Goal: Transaction & Acquisition: Purchase product/service

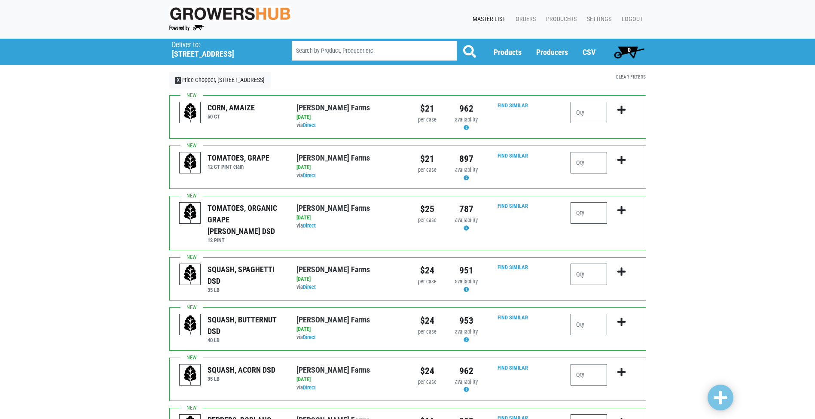
click at [591, 159] on input "number" at bounding box center [588, 162] width 37 height 21
type input "2"
click at [620, 162] on icon "submit" at bounding box center [621, 159] width 8 height 9
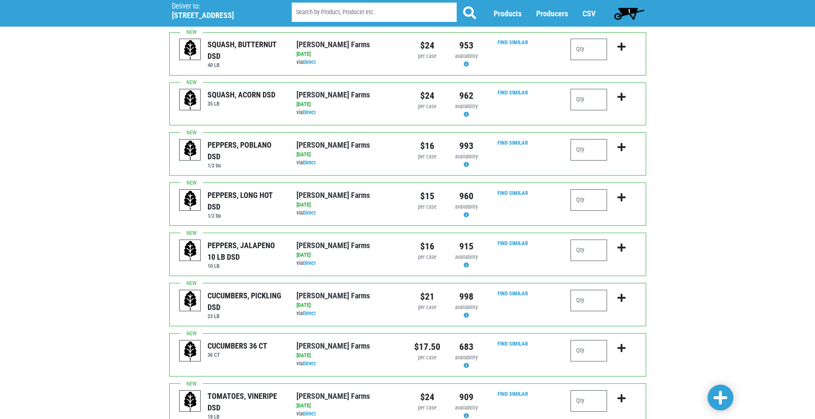
scroll to position [301, 0]
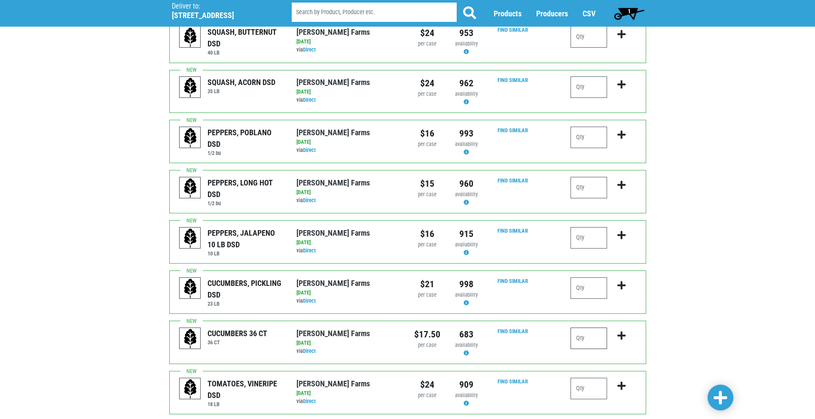
click at [585, 330] on input "number" at bounding box center [588, 338] width 37 height 21
type input "4"
type input "3"
click at [620, 331] on icon "submit" at bounding box center [621, 335] width 8 height 9
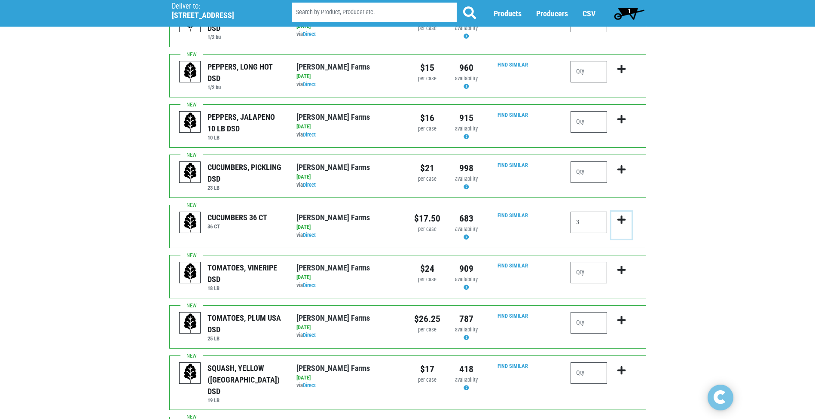
scroll to position [430, 0]
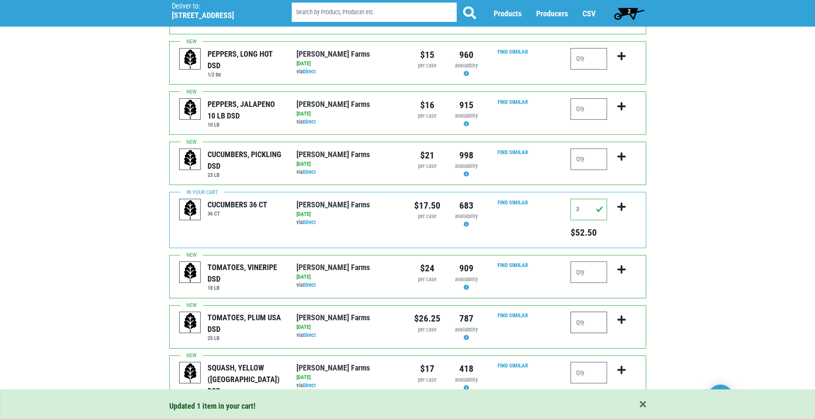
click at [578, 313] on input "number" at bounding box center [588, 322] width 37 height 21
type input "2"
click at [620, 315] on icon "submit" at bounding box center [621, 319] width 8 height 9
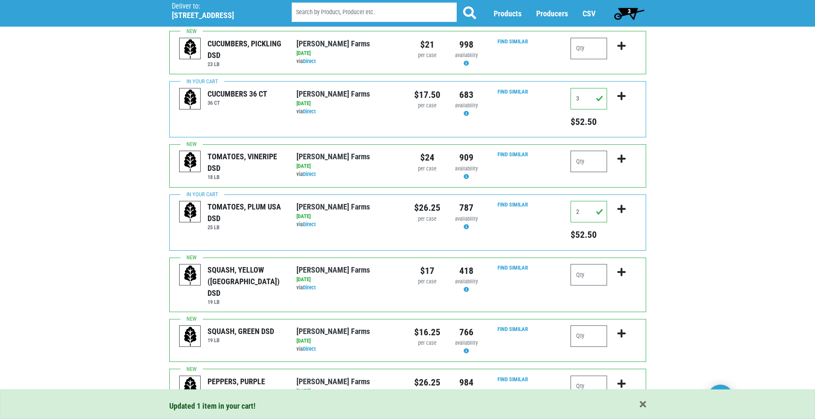
scroll to position [558, 0]
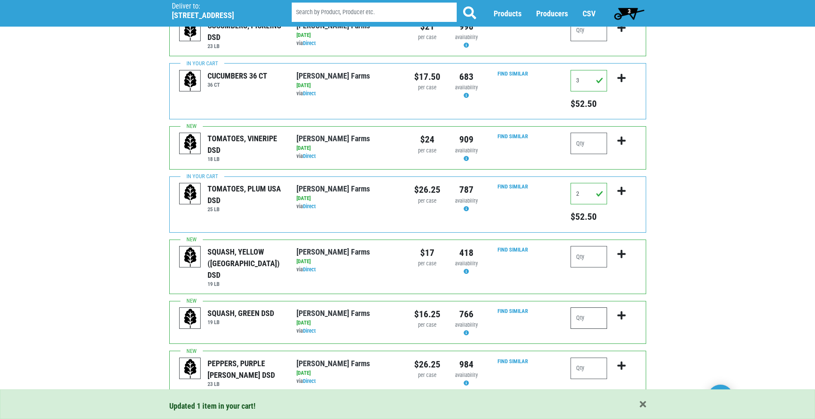
click at [588, 308] on input "number" at bounding box center [588, 318] width 37 height 21
type input "1"
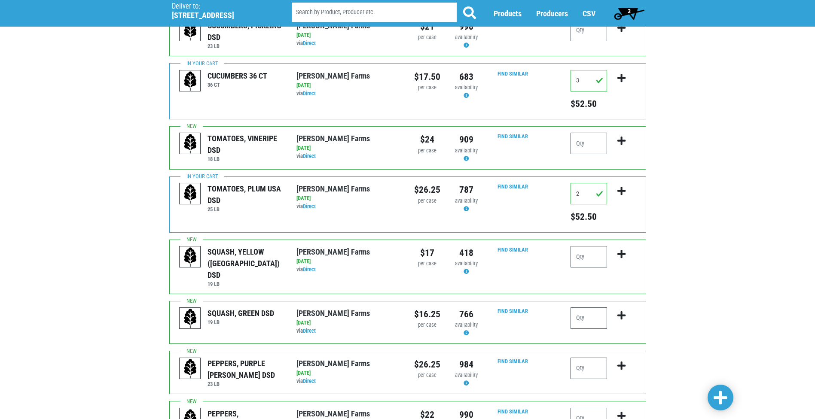
click at [594, 358] on input "number" at bounding box center [588, 368] width 37 height 21
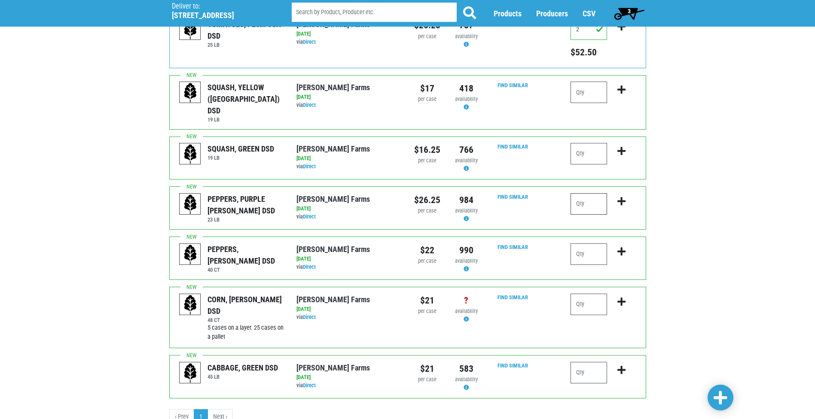
scroll to position [735, 0]
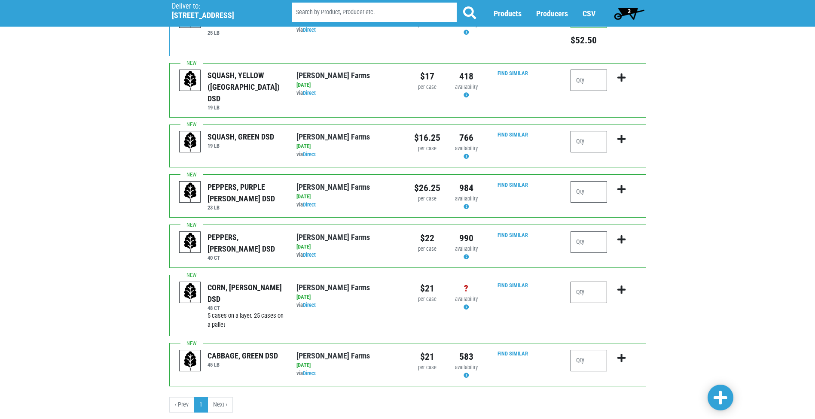
click at [603, 282] on input "number" at bounding box center [588, 292] width 37 height 21
click at [588, 350] on input "number" at bounding box center [588, 360] width 37 height 21
type input "5"
click at [621, 353] on icon "submit" at bounding box center [621, 357] width 8 height 9
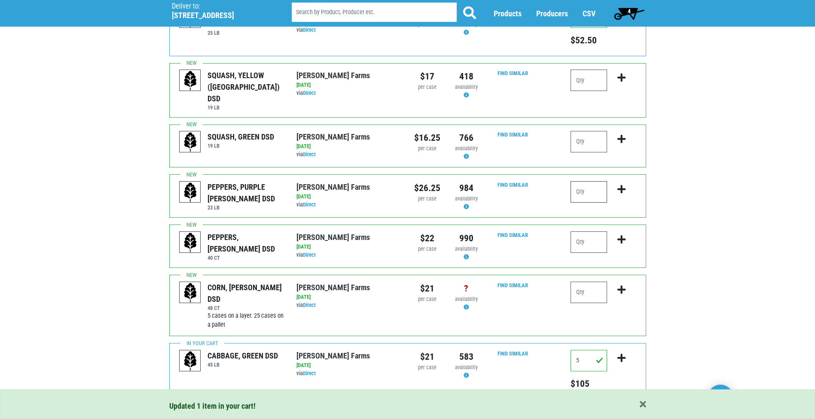
click at [598, 181] on input "number" at bounding box center [588, 191] width 37 height 21
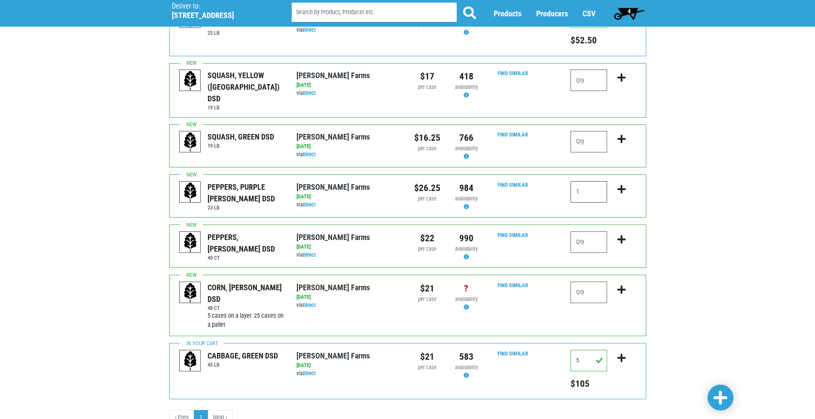
type input "1"
click at [621, 185] on icon "submit" at bounding box center [621, 189] width 8 height 9
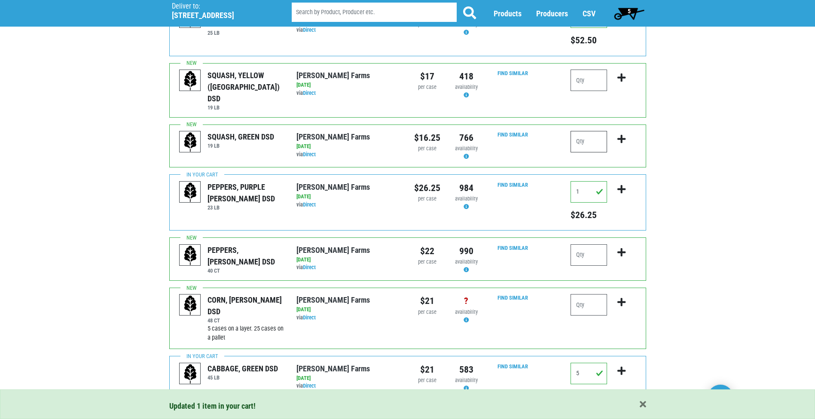
click at [594, 131] on input "number" at bounding box center [588, 141] width 37 height 21
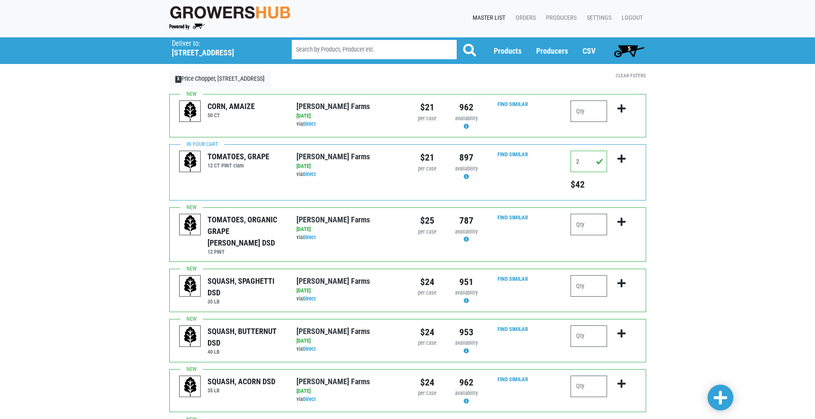
scroll to position [0, 0]
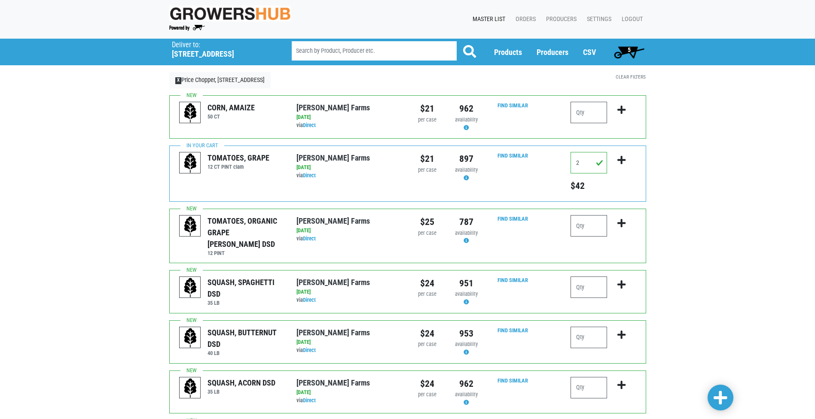
click at [631, 48] on span "5" at bounding box center [629, 51] width 38 height 17
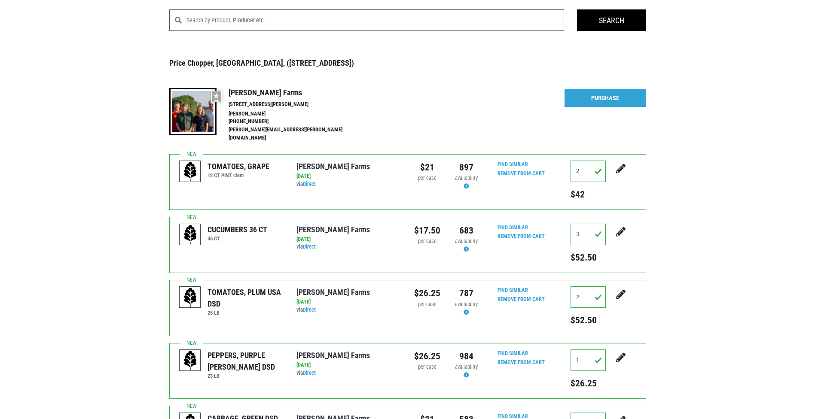
scroll to position [86, 0]
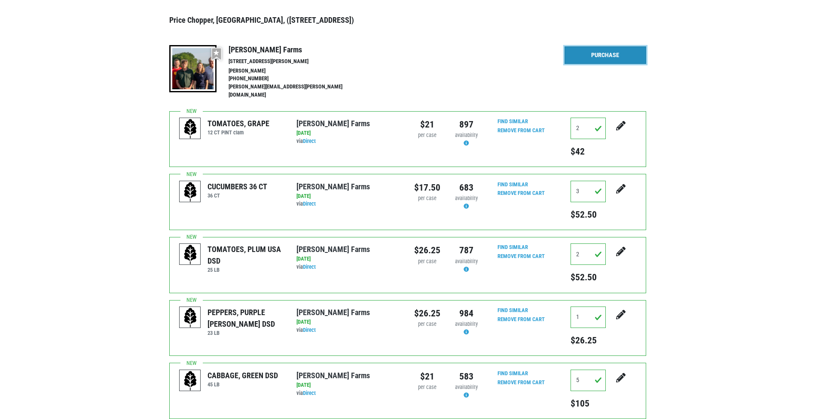
click at [632, 57] on link "Purchase" at bounding box center [605, 55] width 82 height 18
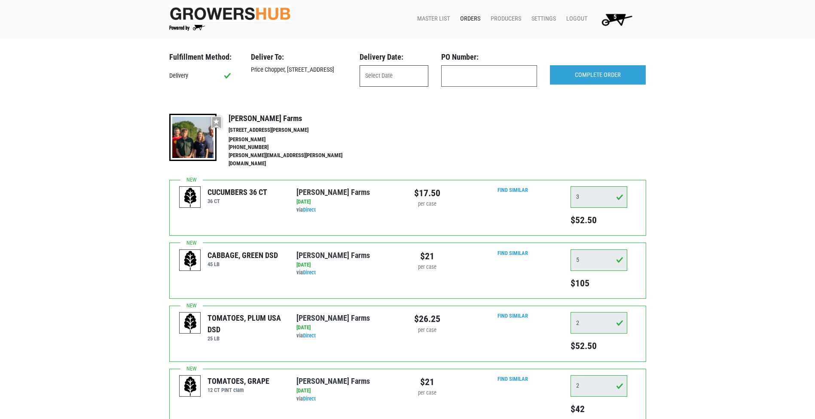
click at [389, 83] on input "text" at bounding box center [393, 75] width 69 height 21
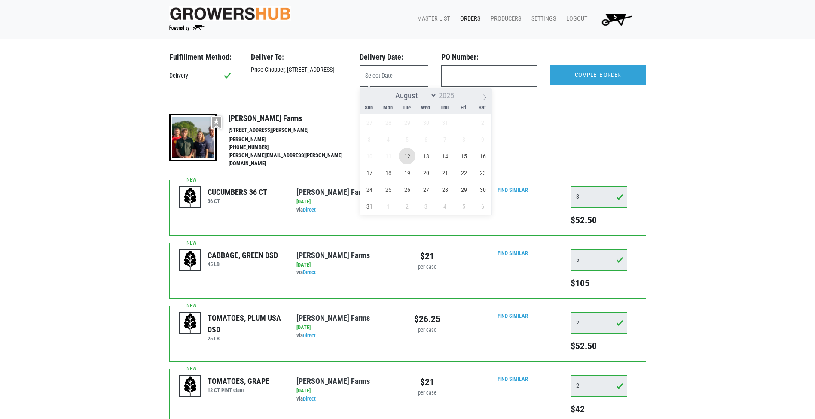
click at [412, 156] on span "12" at bounding box center [407, 156] width 17 height 17
type input "[DATE]"
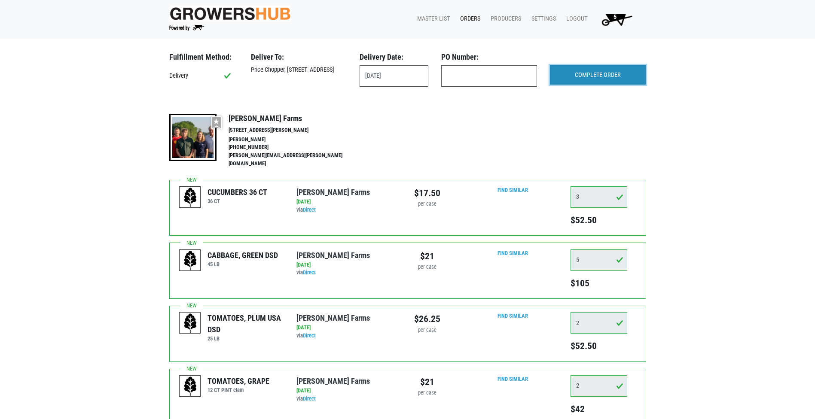
click at [580, 80] on input "COMPLETE ORDER" at bounding box center [598, 75] width 96 height 20
